Goal: Browse casually

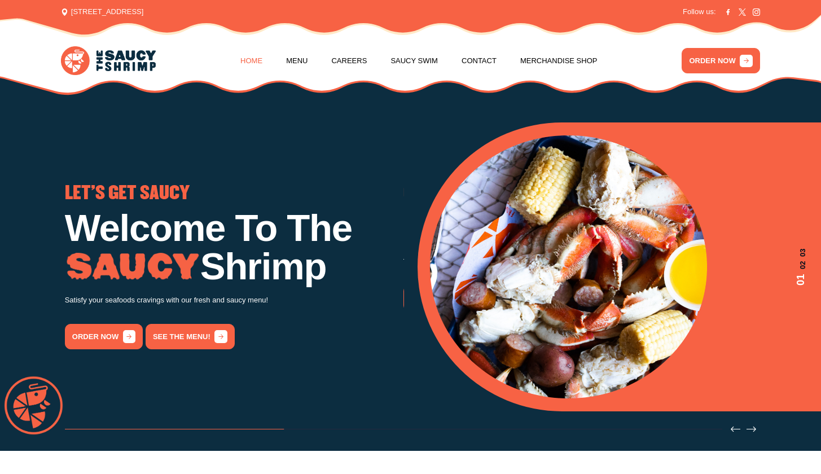
click at [243, 60] on link "Home" at bounding box center [251, 61] width 22 height 43
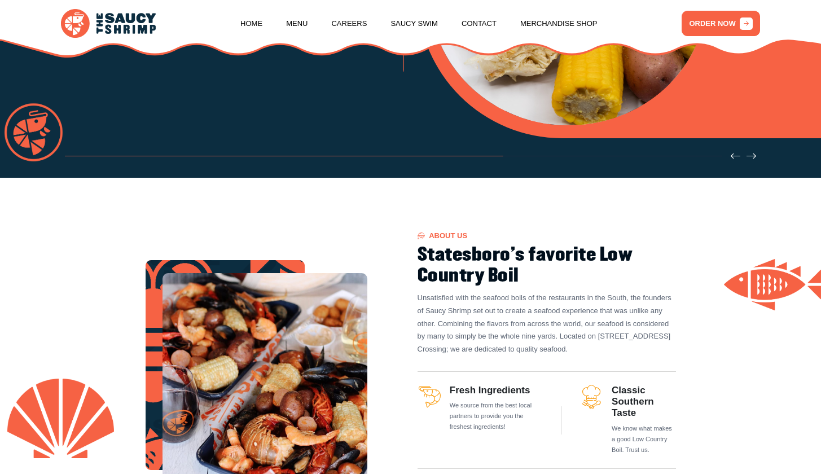
scroll to position [297, 0]
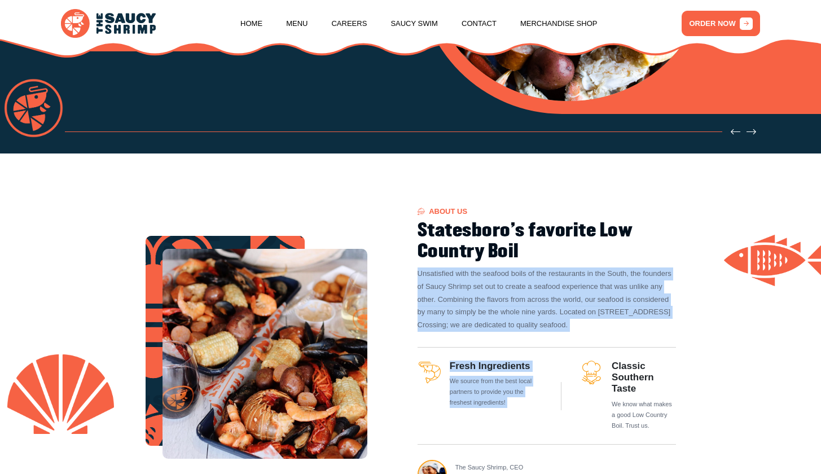
drag, startPoint x: 414, startPoint y: 276, endPoint x: 615, endPoint y: 335, distance: 209.5
click at [615, 335] on div "About US Statesboro's favorite Low Country Boil Unsatisfied with the seafood bo…" at bounding box center [547, 347] width 272 height 284
click at [615, 332] on p "Unsatisfied with the seafood boils of the restaurants in the South, the founder…" at bounding box center [547, 300] width 259 height 64
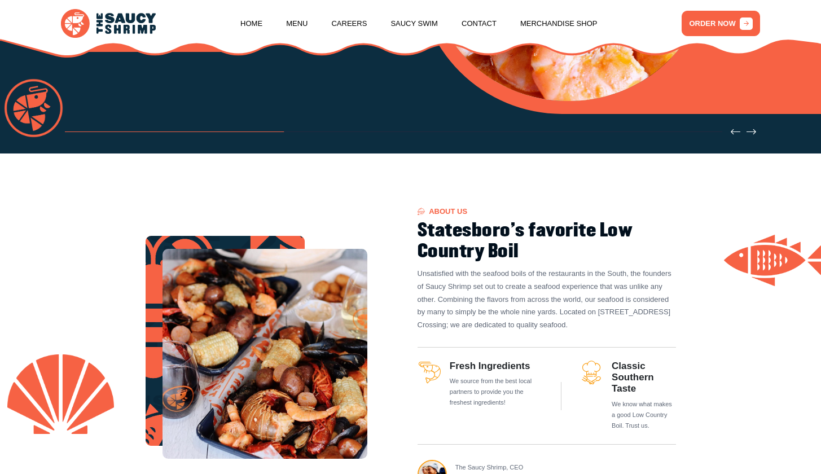
drag, startPoint x: 614, startPoint y: 328, endPoint x: 415, endPoint y: 281, distance: 204.1
click at [415, 281] on div "About US Statesboro's favorite Low Country Boil Unsatisfied with the seafood bo…" at bounding box center [547, 347] width 272 height 284
copy p "Unsatisfied with the seafood boils of the restaurants in the South, the founder…"
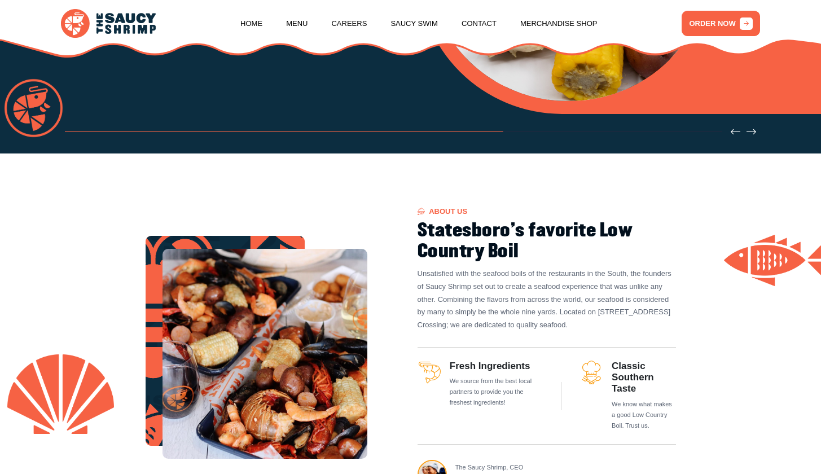
click at [402, 296] on div at bounding box center [275, 347] width 259 height 223
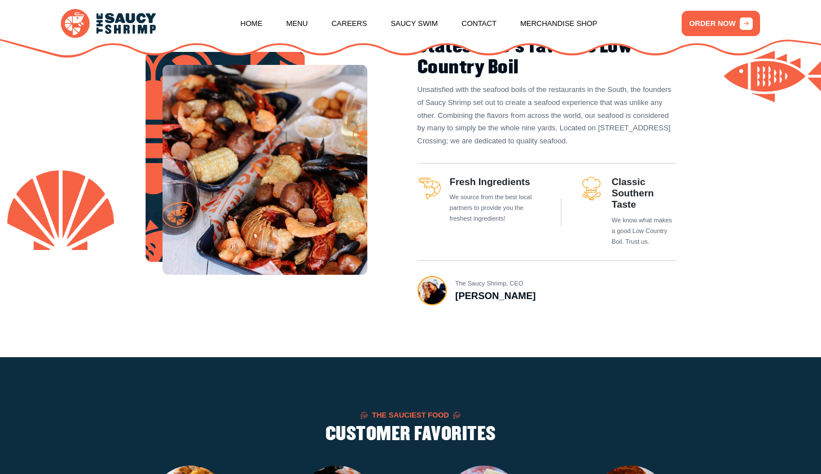
scroll to position [294, 0]
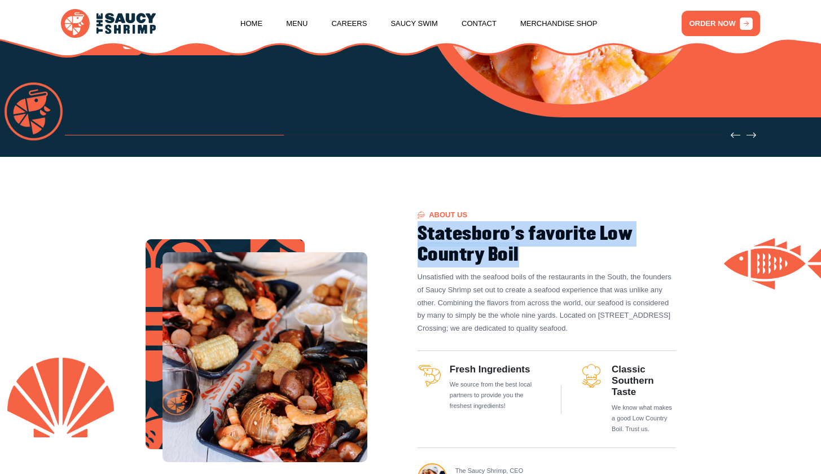
drag, startPoint x: 417, startPoint y: 240, endPoint x: 525, endPoint y: 262, distance: 110.6
click at [525, 262] on div "About US Statesboro's favorite Low Country Boil Unsatisfied with the seafood bo…" at bounding box center [547, 351] width 272 height 284
copy h2 "Statesboro's favorite Low Country Boil"
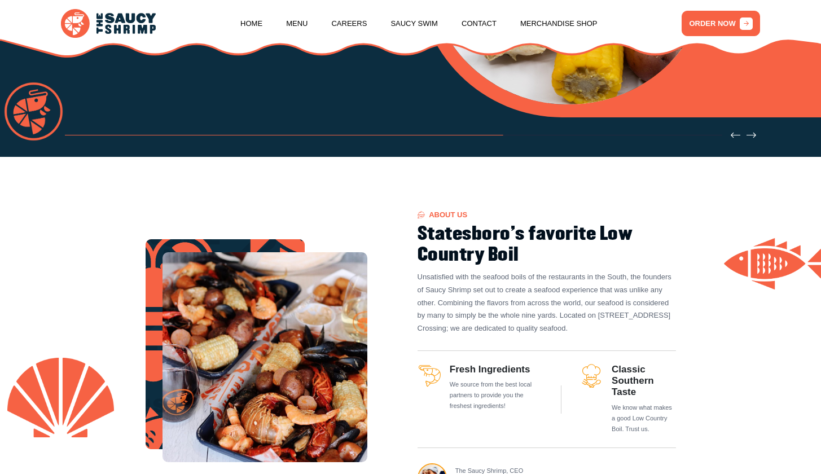
click at [607, 279] on p "Unsatisfied with the seafood boils of the restaurants in the South, the founder…" at bounding box center [547, 303] width 259 height 64
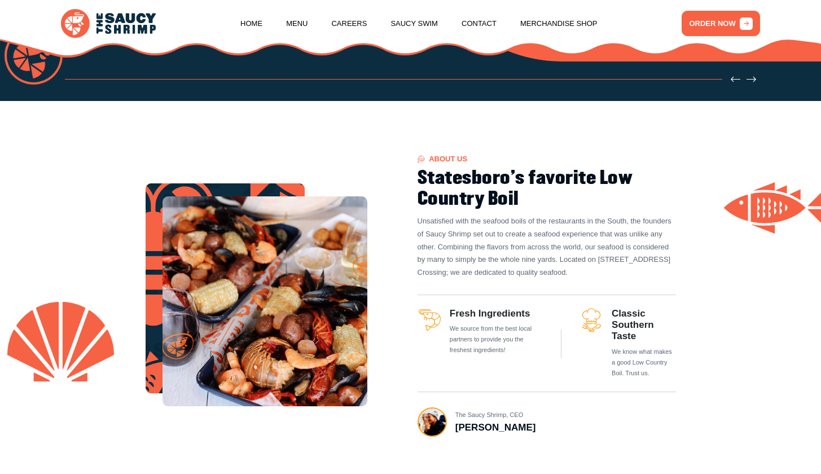
scroll to position [351, 0]
